Goal: Task Accomplishment & Management: Use online tool/utility

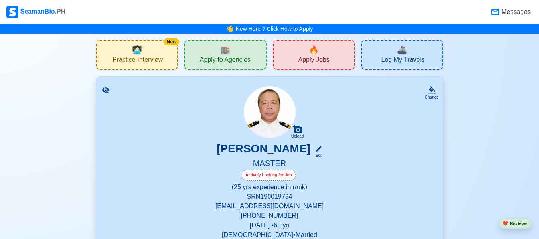
scroll to position [16, 0]
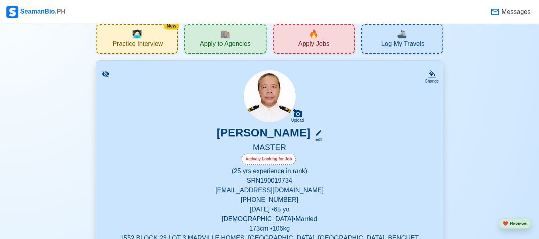
click at [234, 46] on span "Apply to Agencies" at bounding box center [225, 45] width 51 height 10
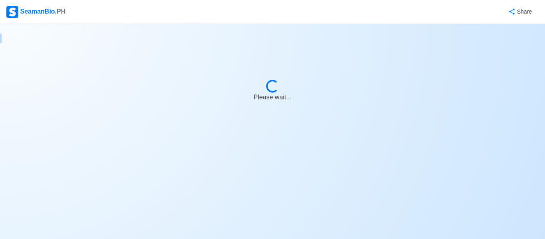
click at [234, 46] on body "SeamanBio .PH Share Loading... Please wait..." at bounding box center [272, 119] width 545 height 239
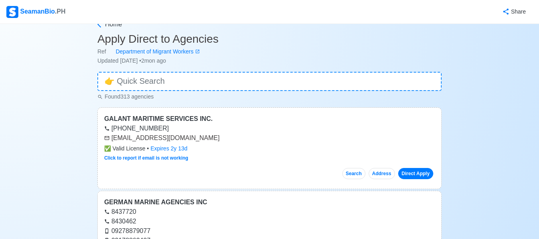
scroll to position [11, 0]
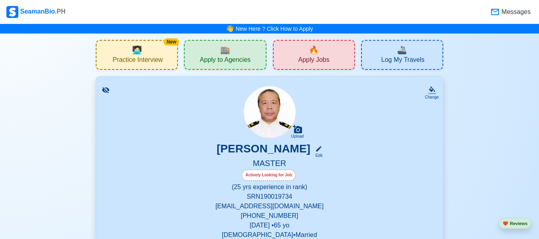
click at [319, 53] on span "🔥" at bounding box center [314, 50] width 10 height 12
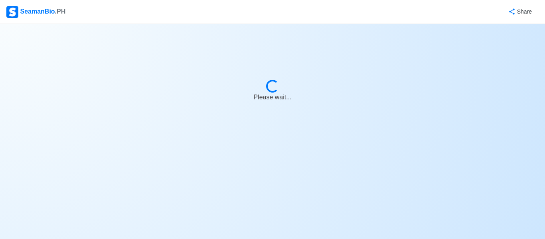
select select "Master"
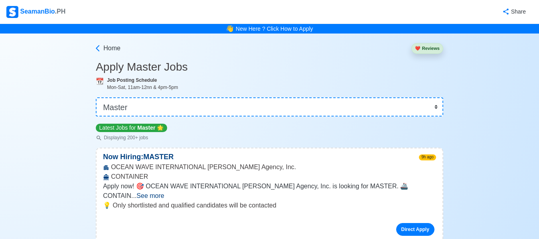
click at [318, 51] on div "Home ❤️ Reviews" at bounding box center [270, 47] width 348 height 27
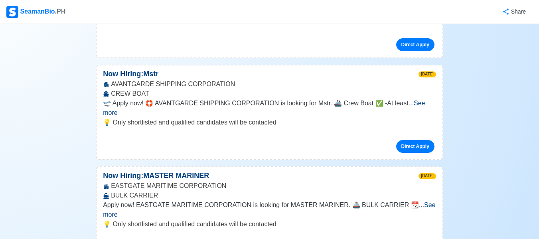
scroll to position [2714, 0]
